Goal: Navigation & Orientation: Find specific page/section

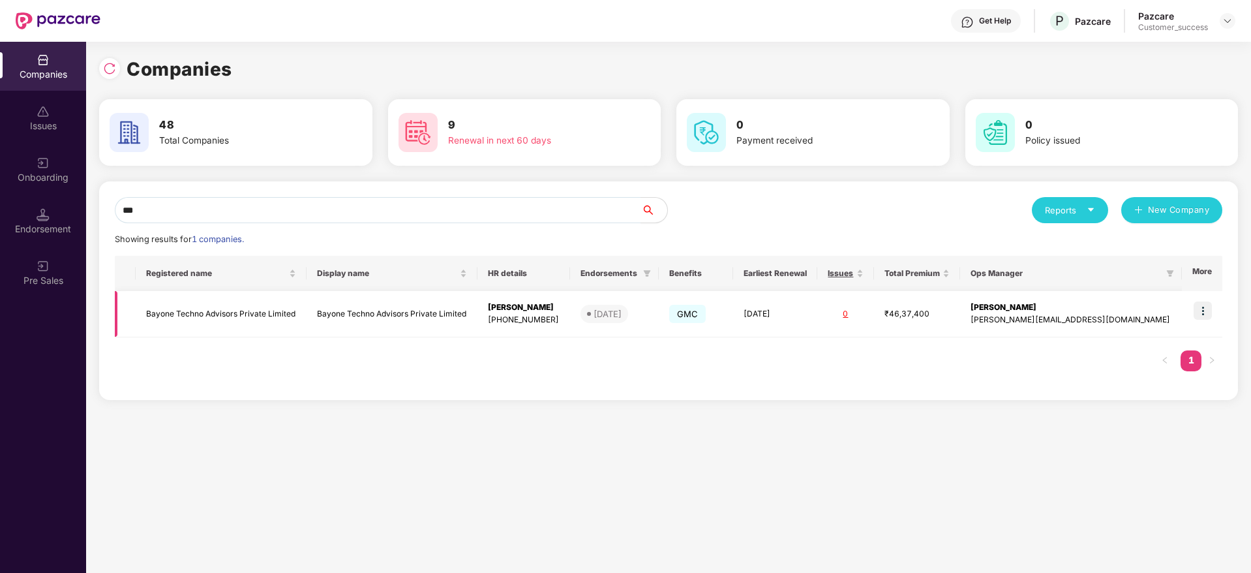
type input "***"
click at [1201, 306] on img at bounding box center [1203, 310] width 18 height 18
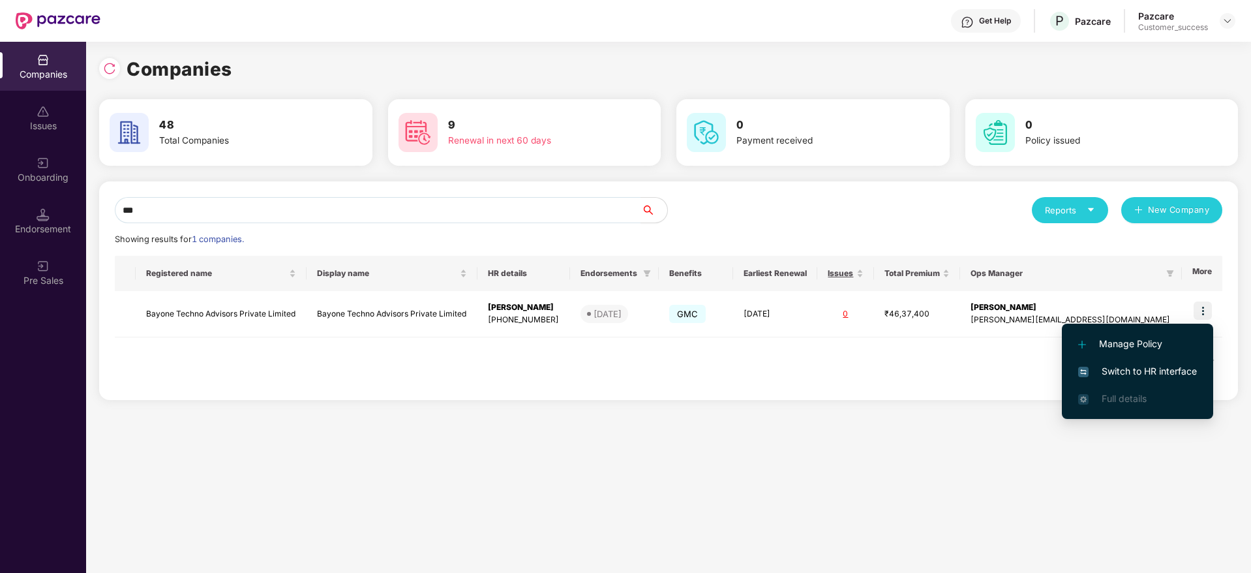
click at [1126, 374] on span "Switch to HR interface" at bounding box center [1137, 371] width 119 height 14
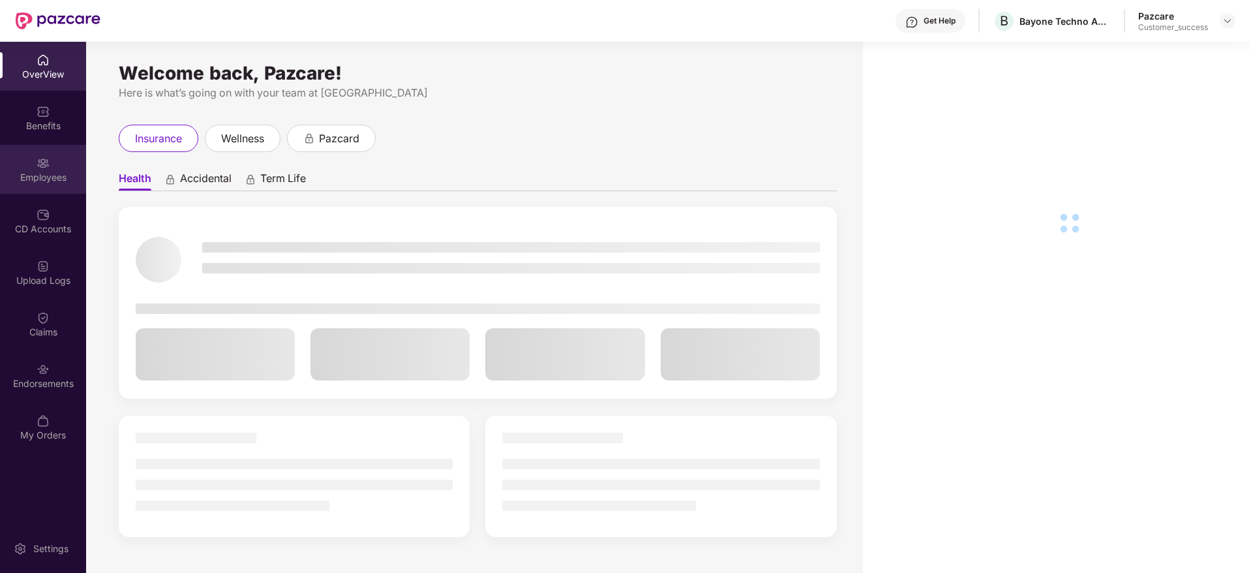
click at [38, 177] on div "Employees" at bounding box center [43, 177] width 86 height 13
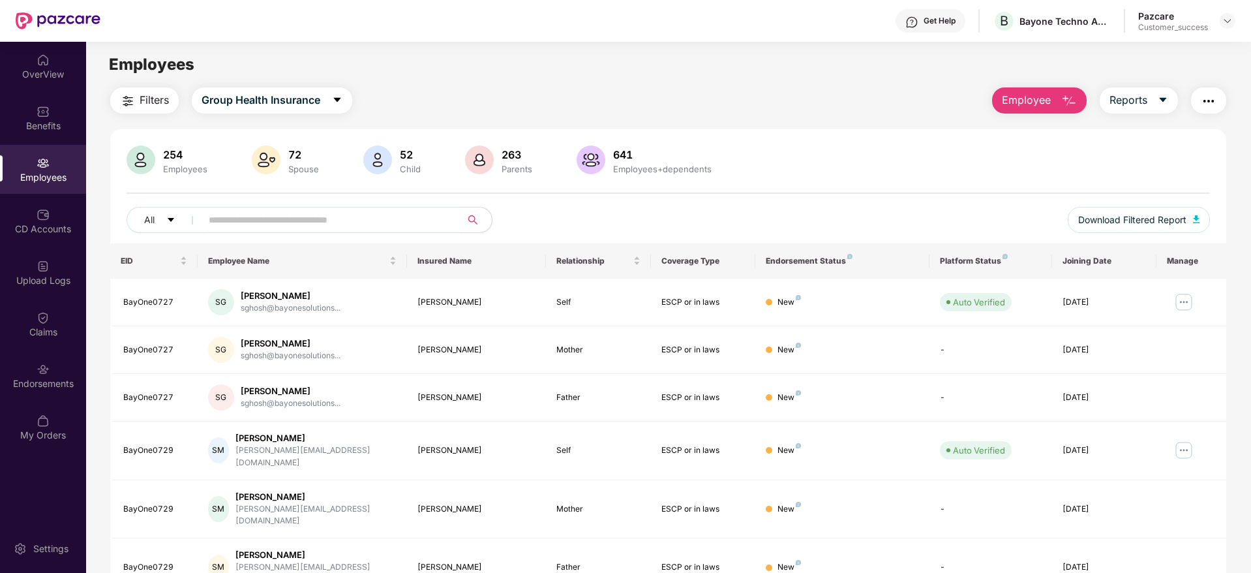
click at [148, 106] on span "Filters" at bounding box center [154, 100] width 29 height 16
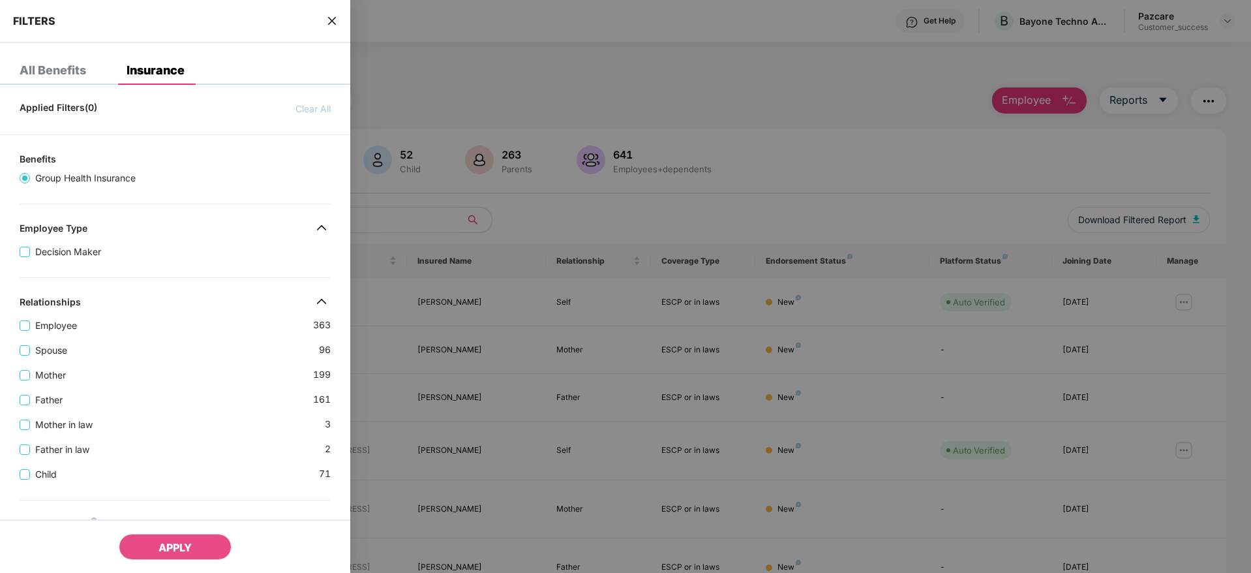
click at [232, 283] on div "Applied Filters(0) Clear All Benefits Group Health Insurance Employee Type Deci…" at bounding box center [175, 510] width 350 height 830
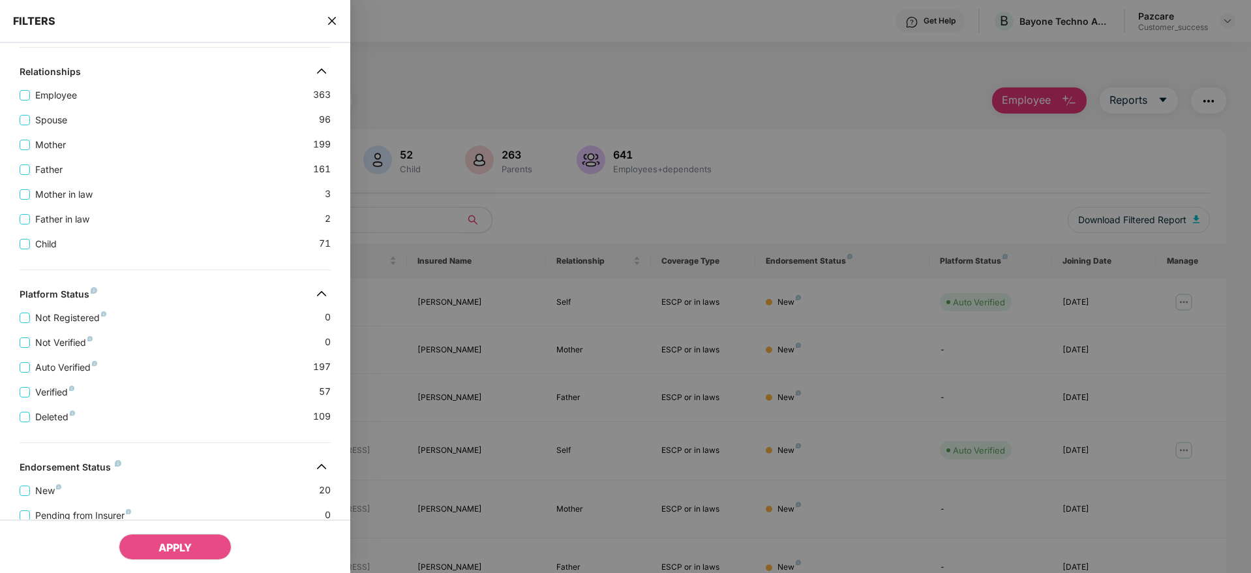
scroll to position [352, 0]
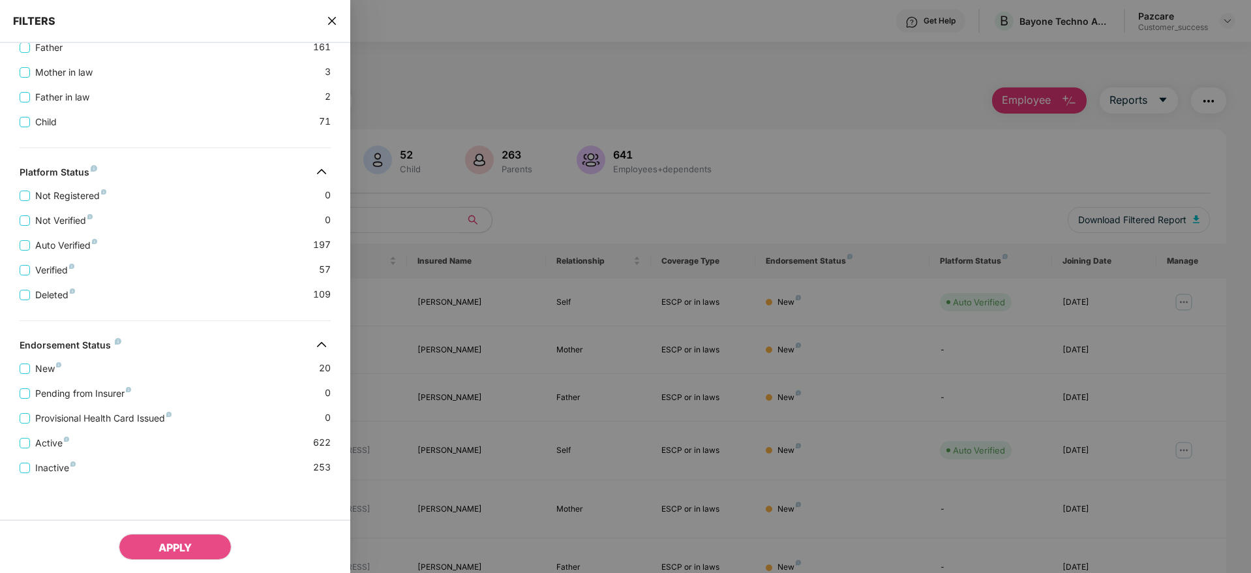
drag, startPoint x: 333, startPoint y: 31, endPoint x: 333, endPoint y: 20, distance: 11.8
click at [333, 20] on div "FILTERS" at bounding box center [175, 21] width 350 height 43
click at [333, 20] on icon "close" at bounding box center [332, 21] width 10 height 10
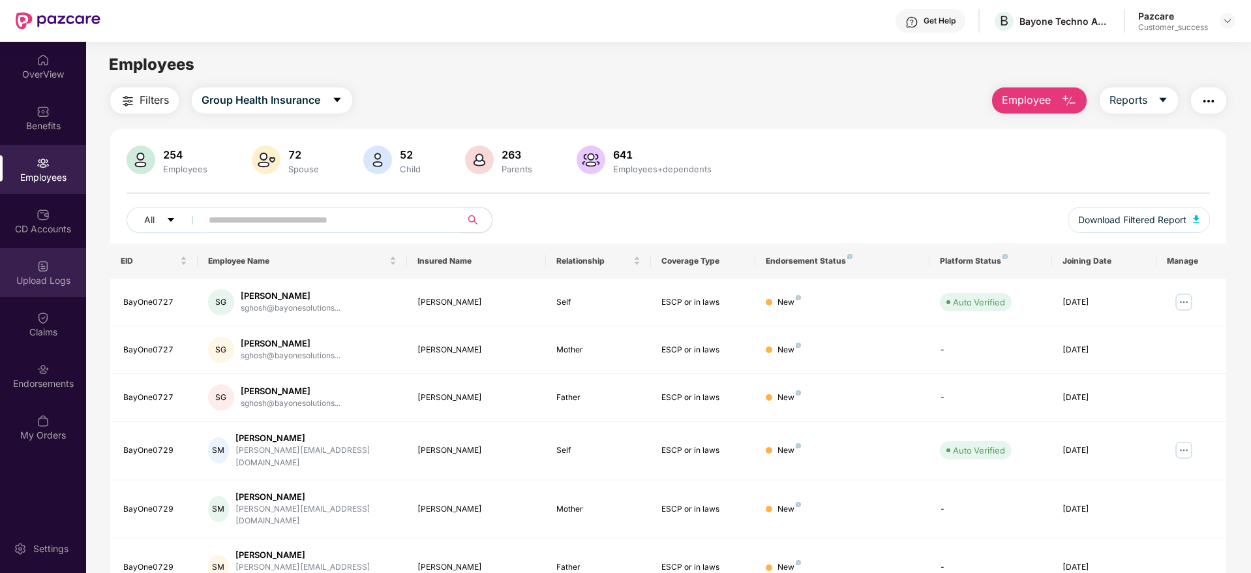
click at [52, 281] on div "Upload Logs" at bounding box center [43, 280] width 86 height 13
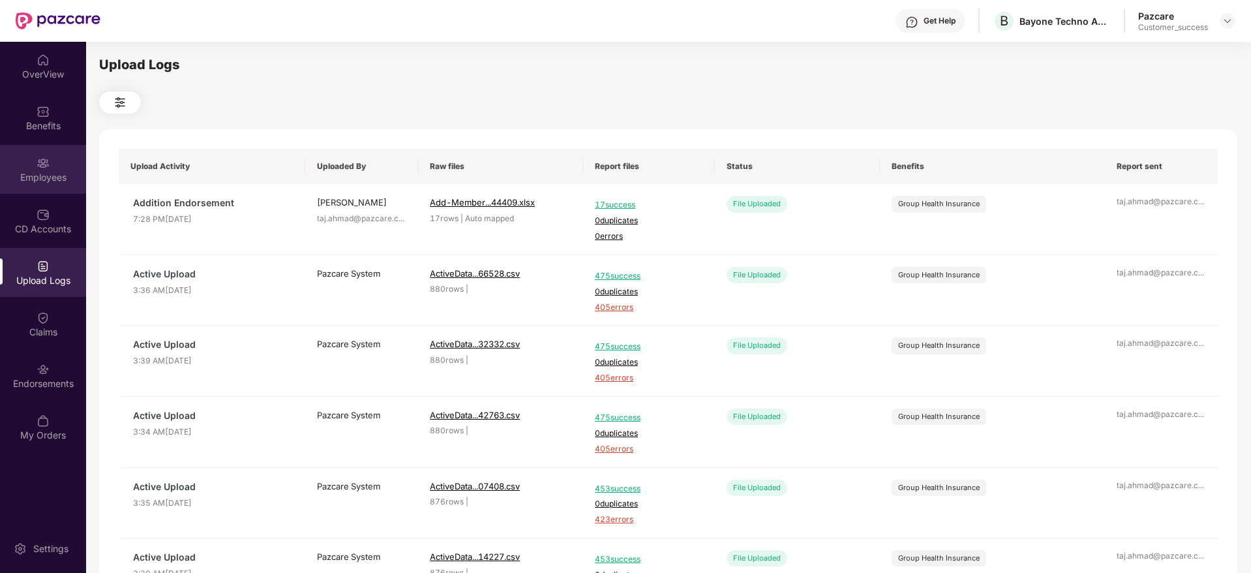
click at [46, 169] on img at bounding box center [43, 163] width 13 height 13
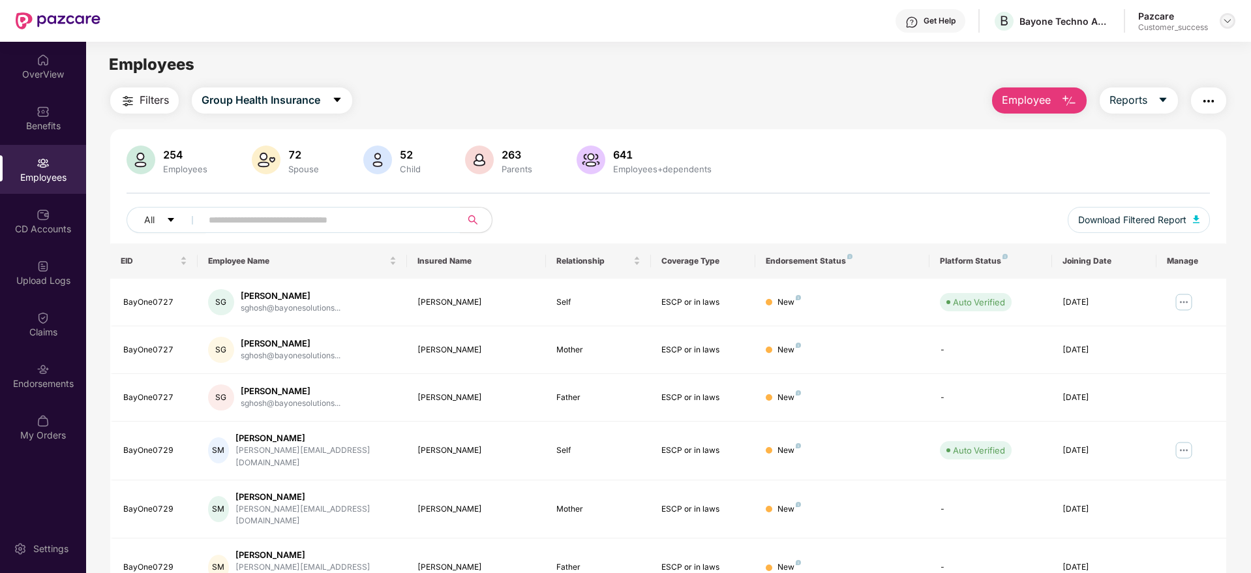
click at [1230, 23] on img at bounding box center [1227, 21] width 10 height 10
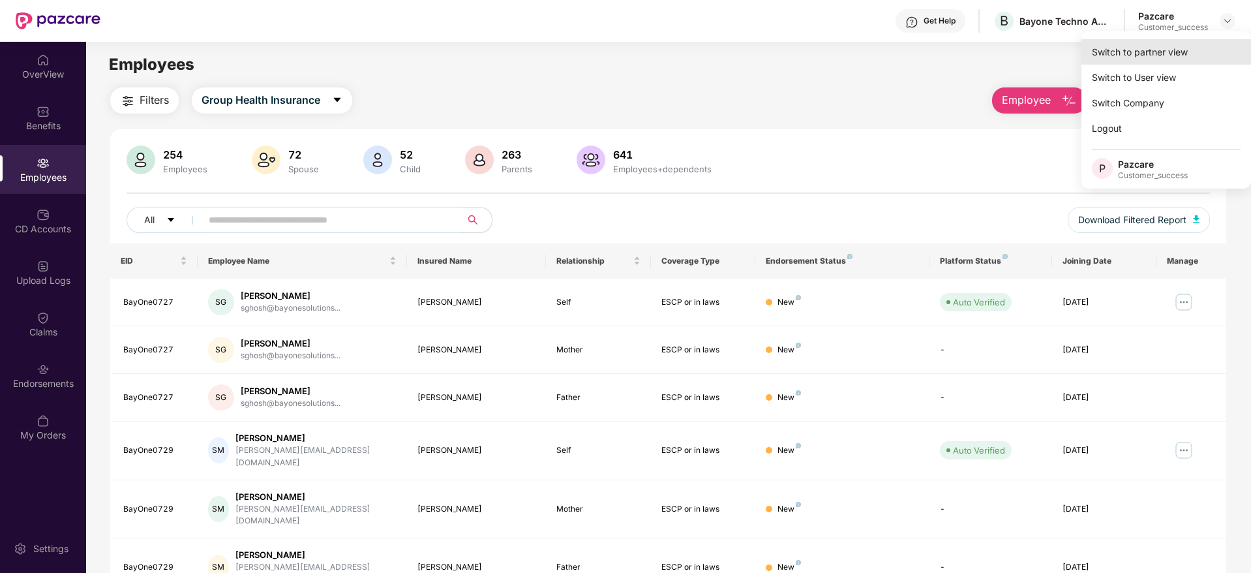
click at [1156, 60] on div "Switch to partner view" at bounding box center [1166, 51] width 170 height 25
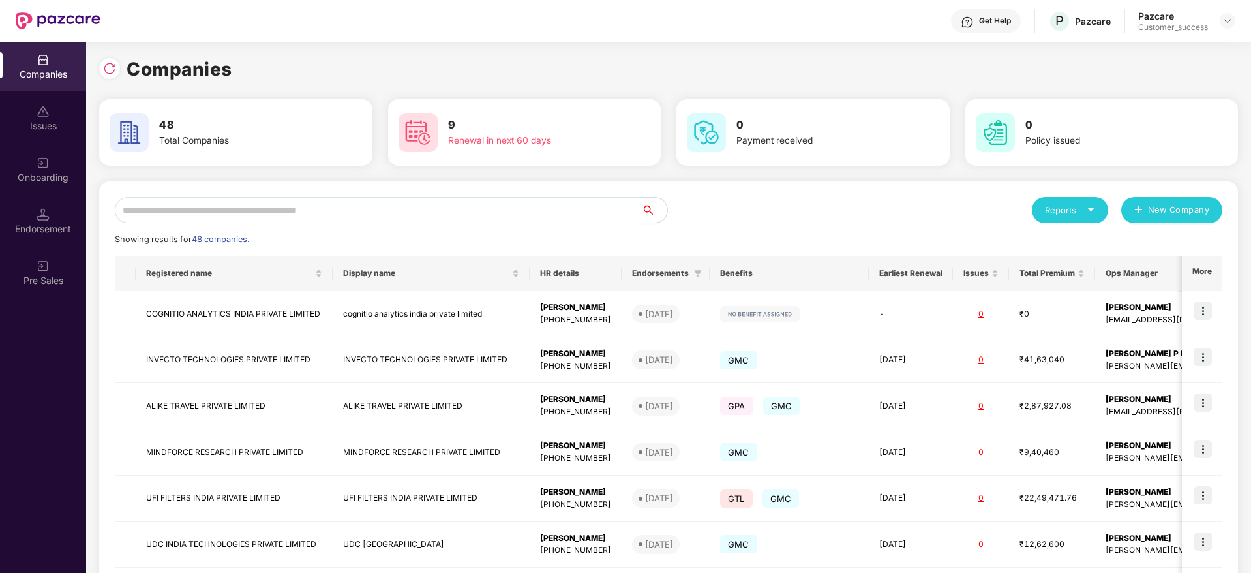
click at [400, 211] on input "text" at bounding box center [378, 210] width 526 height 26
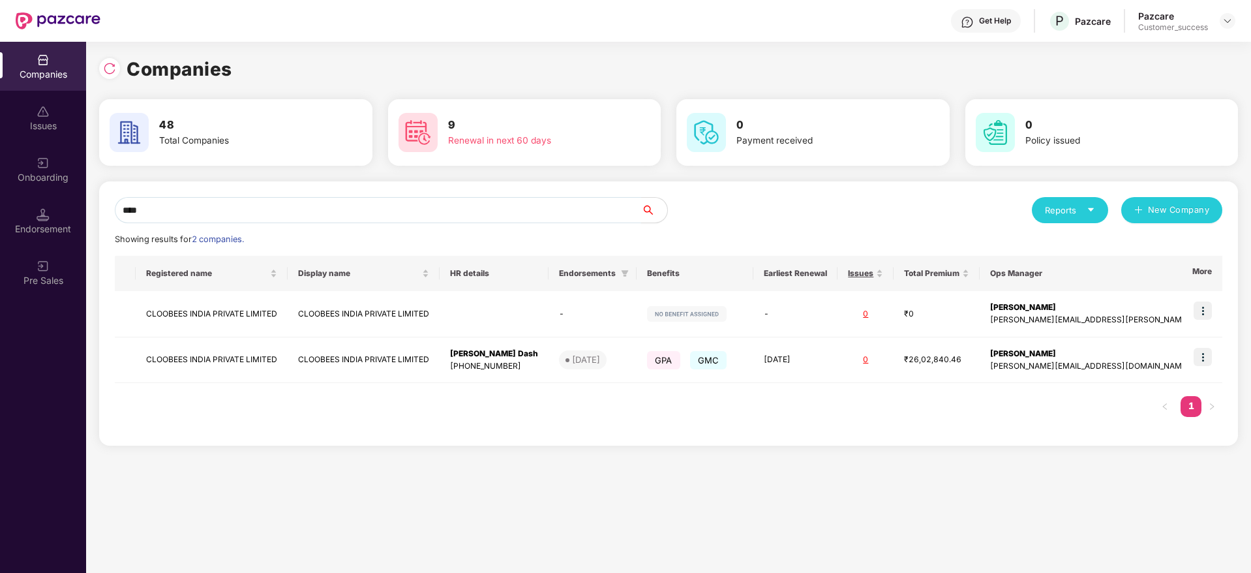
type input "****"
click at [722, 66] on div "Companies" at bounding box center [668, 69] width 1139 height 29
